Goal: Information Seeking & Learning: Find specific fact

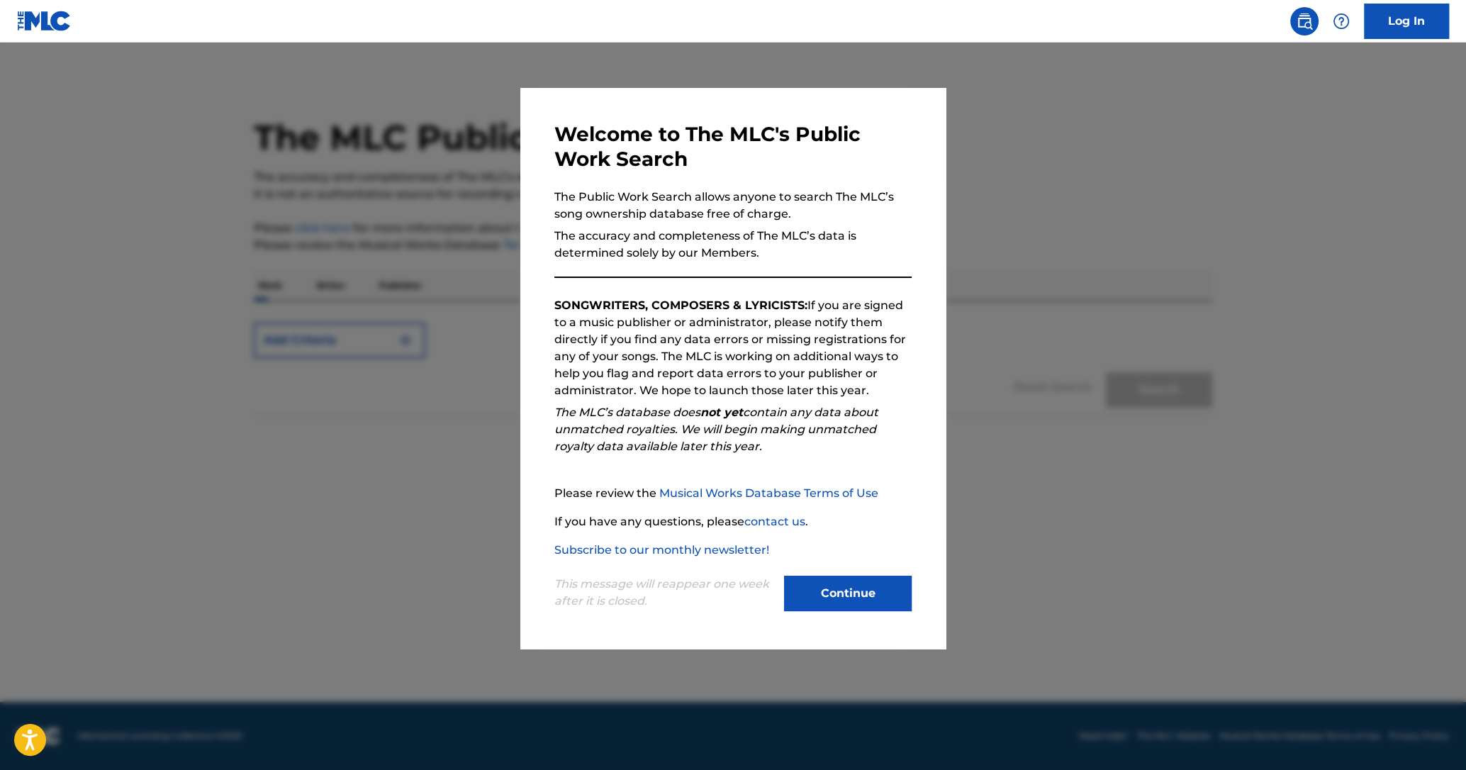
click at [824, 612] on div "Continue" at bounding box center [848, 594] width 128 height 39
click at [824, 598] on button "Continue" at bounding box center [848, 592] width 128 height 35
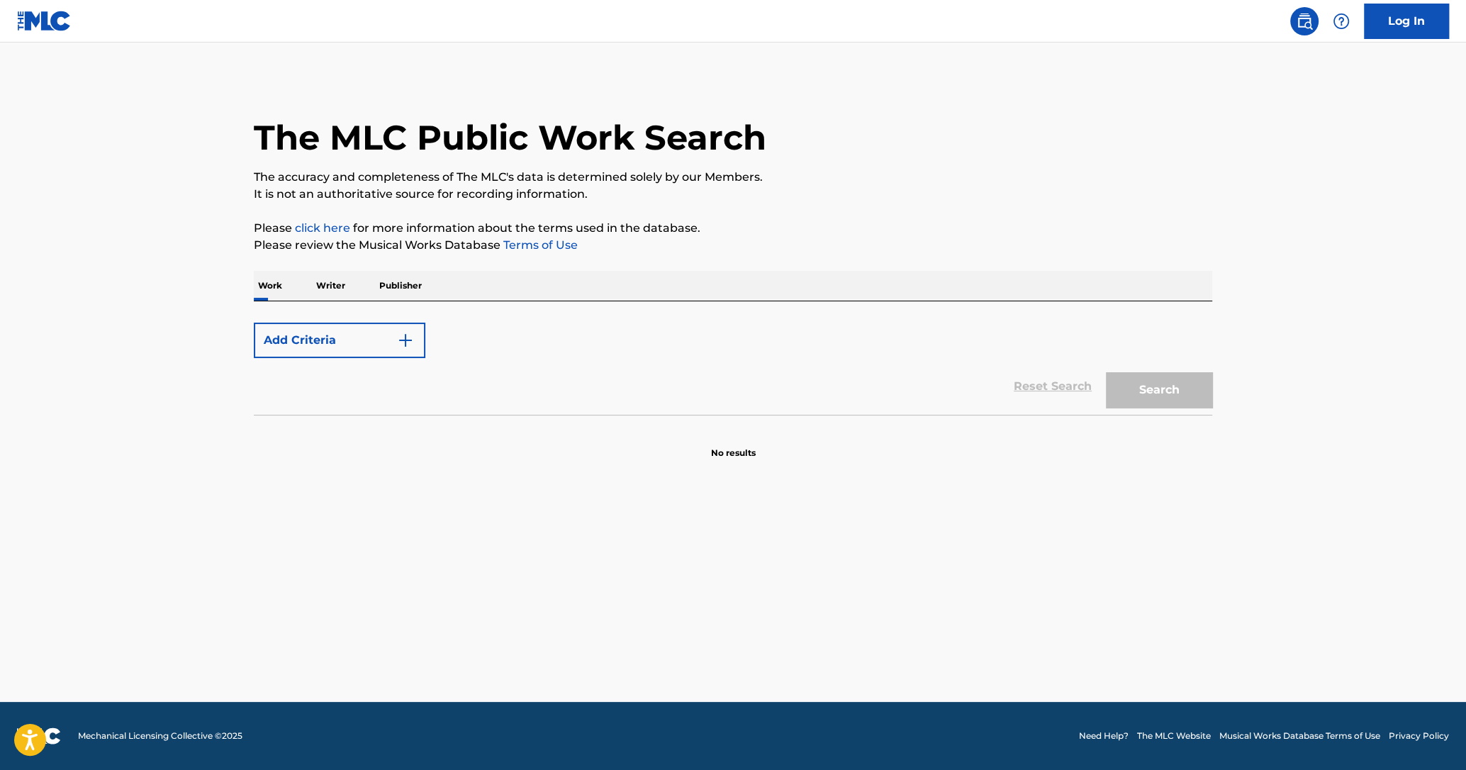
click at [332, 342] on button "Add Criteria" at bounding box center [340, 339] width 172 height 35
click at [503, 279] on div "Work Writer Publisher" at bounding box center [733, 286] width 958 height 30
click at [502, 320] on form "Add Criteria Reset Search Search" at bounding box center [733, 364] width 958 height 99
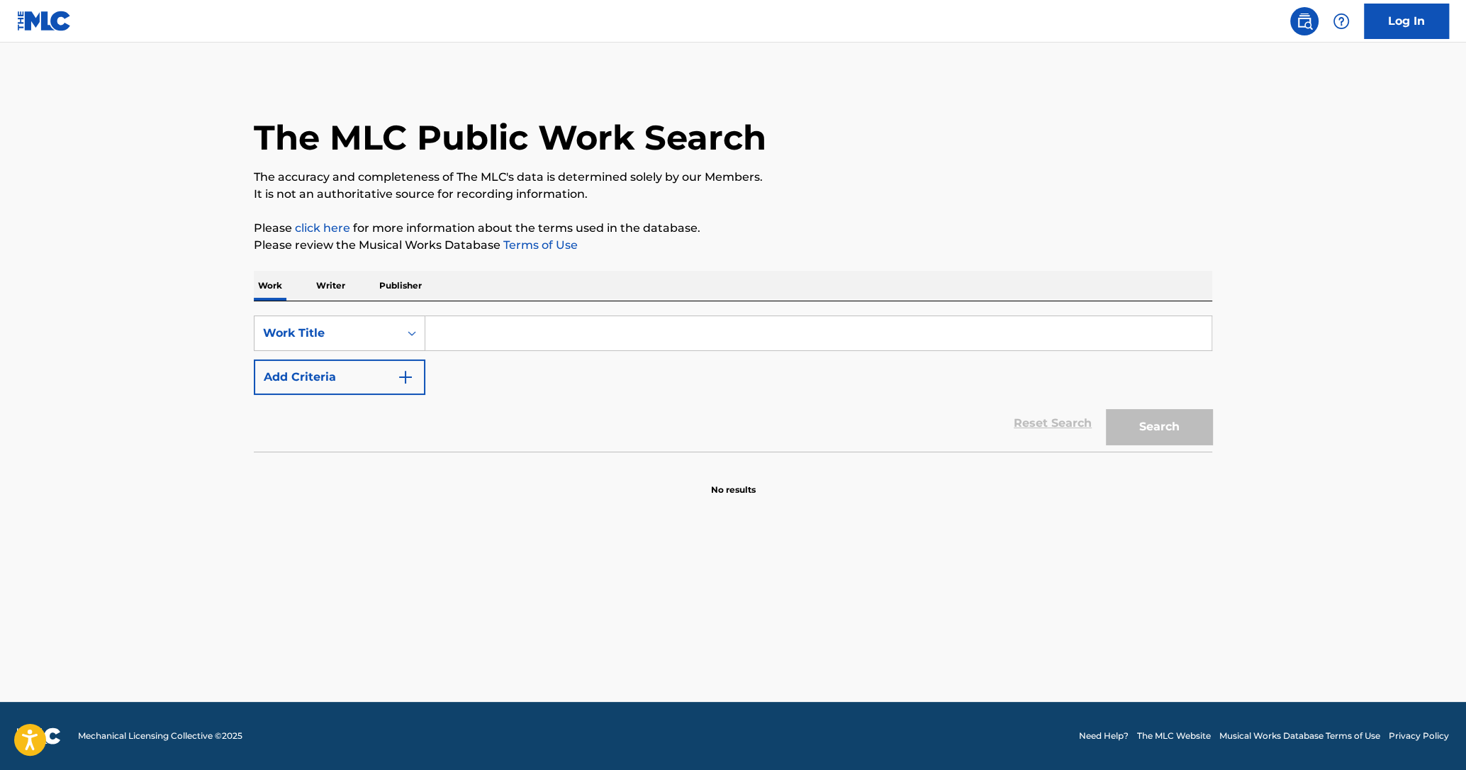
click at [460, 332] on input "Search Form" at bounding box center [818, 333] width 786 height 34
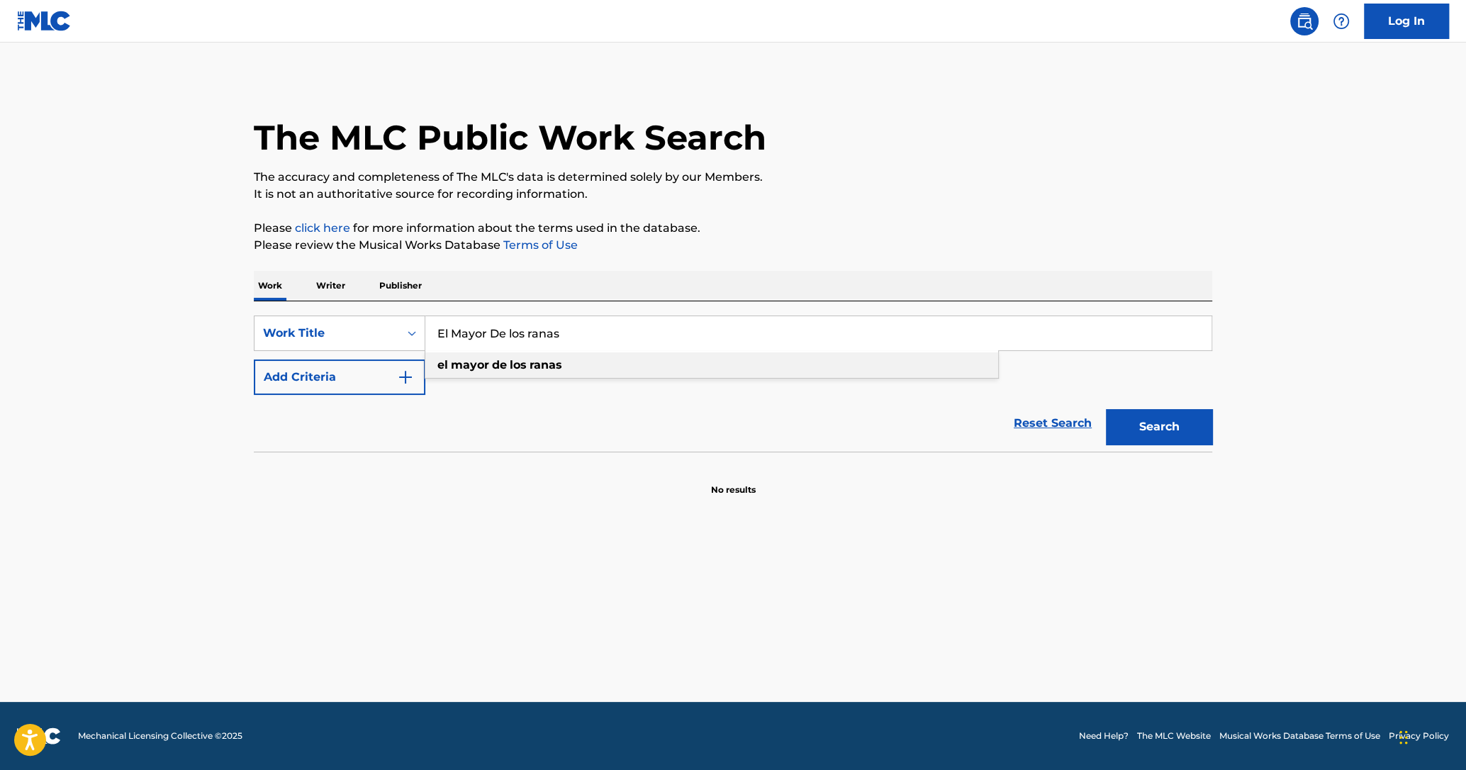
click at [466, 374] on div "el mayor de los ranas" at bounding box center [711, 365] width 573 height 26
type input "el mayor de los ranas"
click at [733, 364] on div "el mayor de los ranas" at bounding box center [711, 365] width 573 height 26
click at [1125, 427] on button "Search" at bounding box center [1159, 426] width 106 height 35
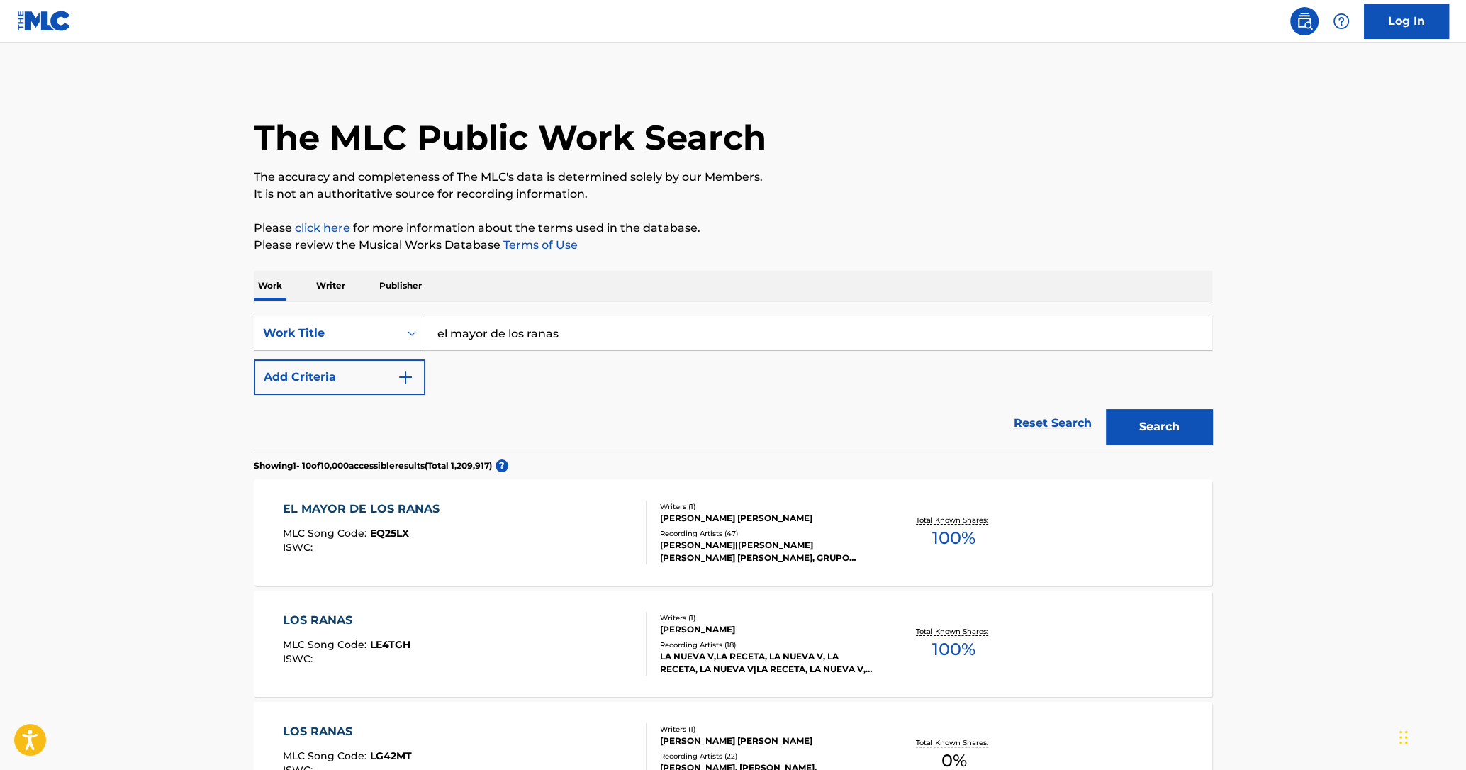
click at [563, 533] on div "EL MAYOR DE LOS RANAS MLC Song Code : EQ25LX ISWC :" at bounding box center [465, 532] width 364 height 64
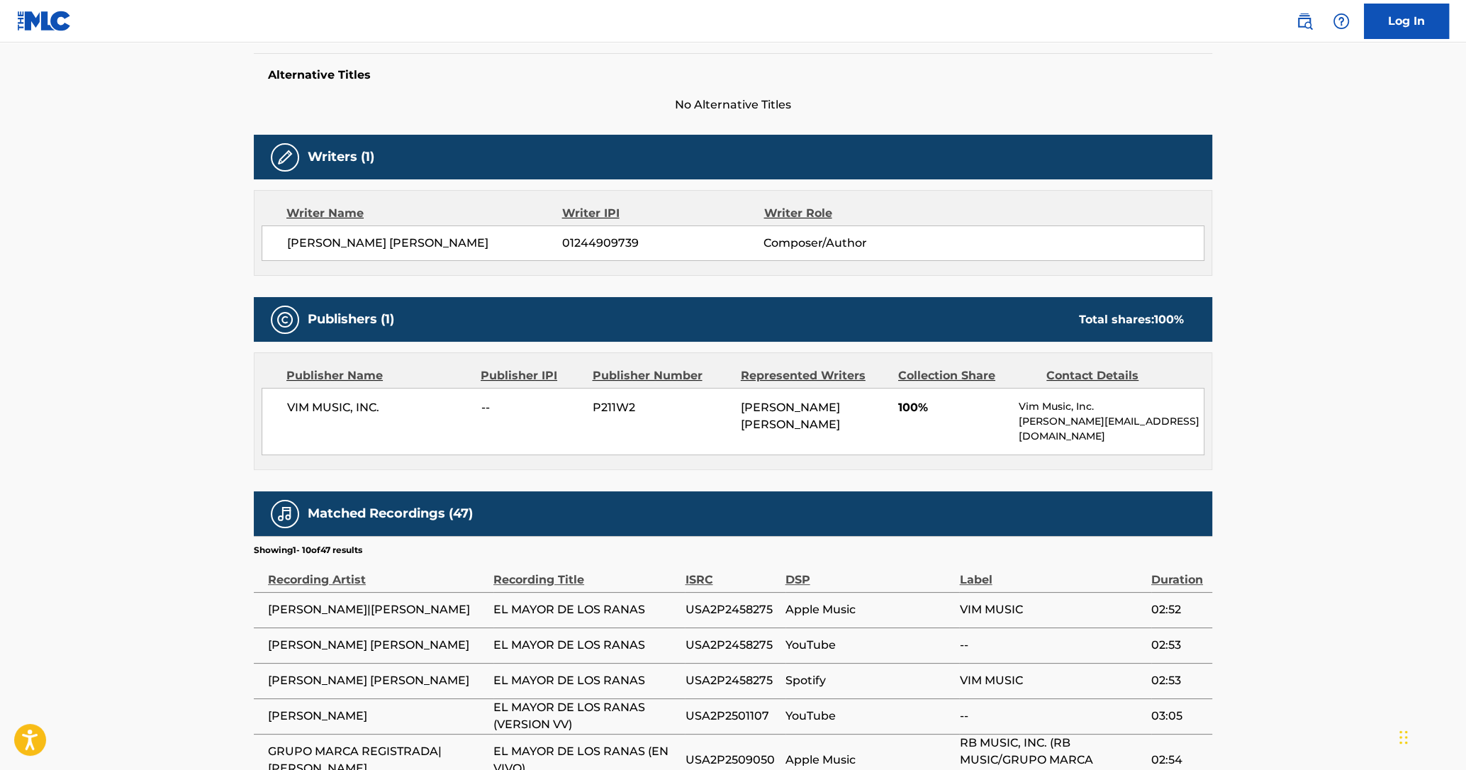
scroll to position [370, 0]
